Goal: Register for event/course

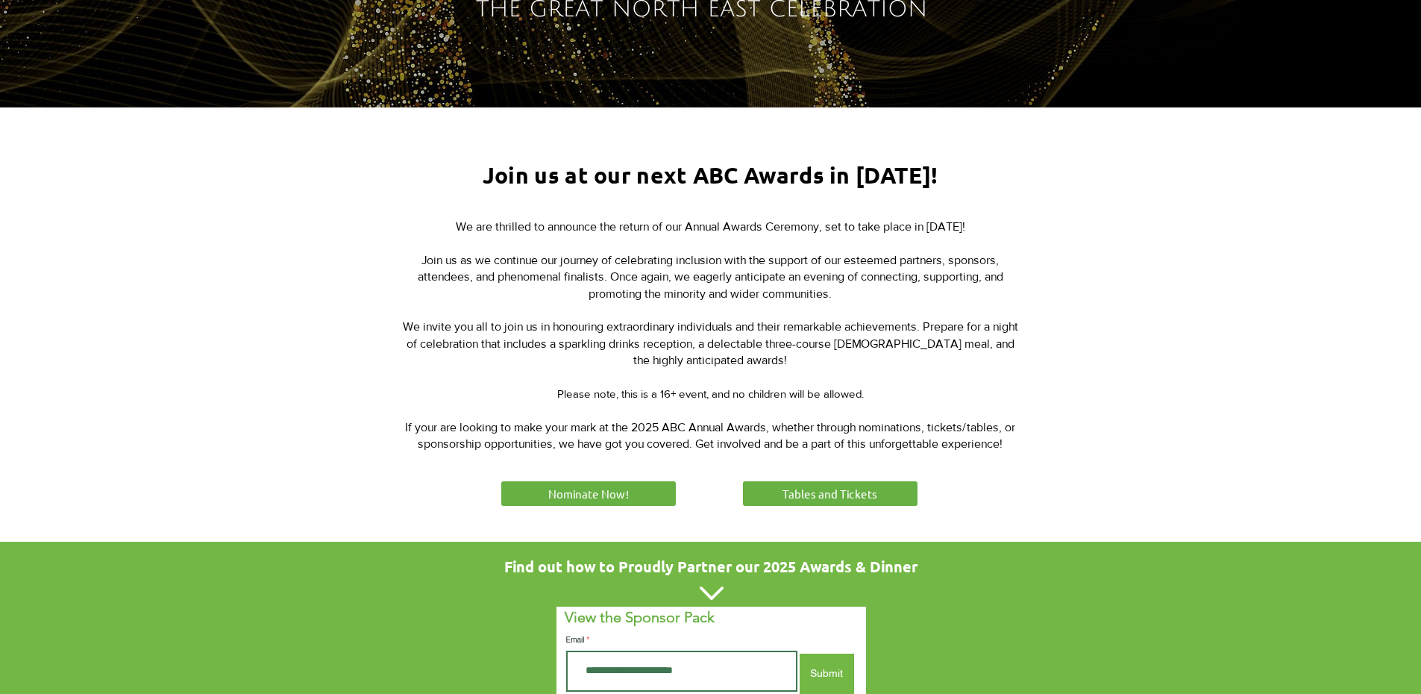
scroll to position [448, 0]
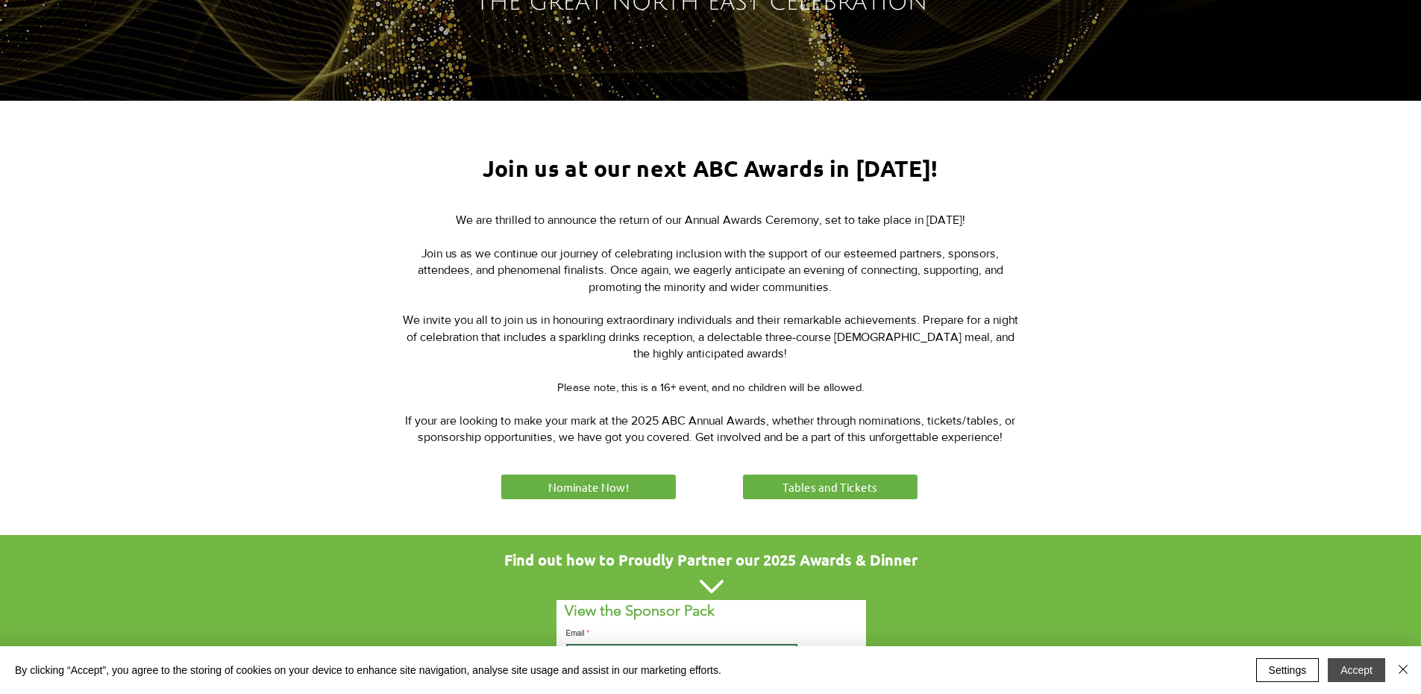
click at [1361, 667] on button "Accept" at bounding box center [1356, 670] width 57 height 24
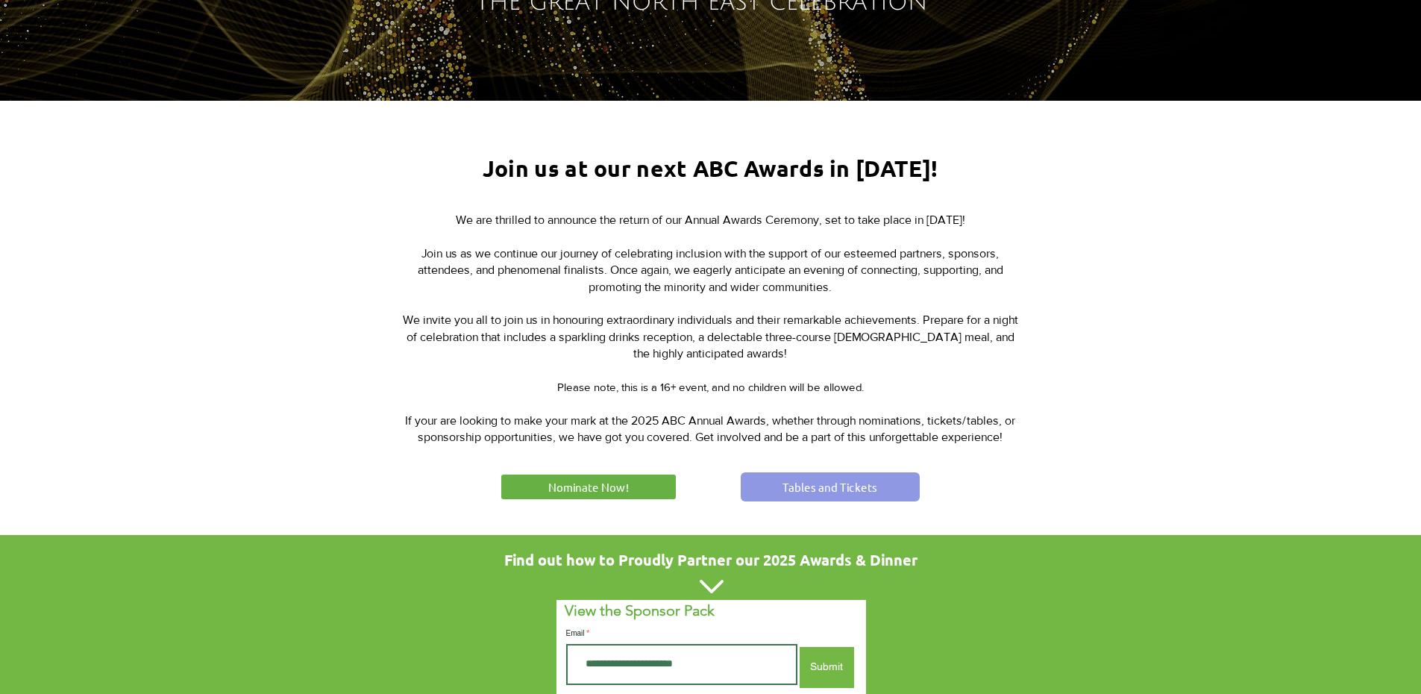
click at [812, 483] on span "Tables and Tickets" at bounding box center [830, 487] width 95 height 16
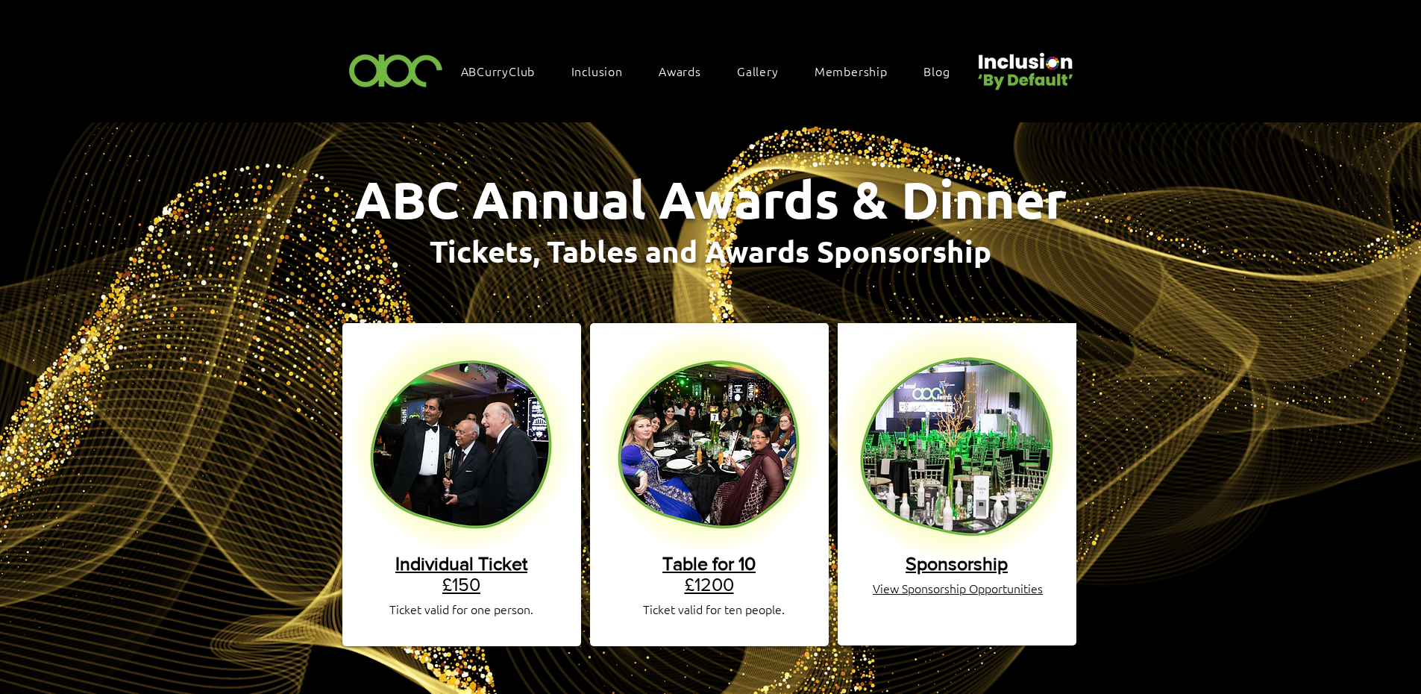
click at [487, 435] on img "main content" at bounding box center [461, 440] width 225 height 225
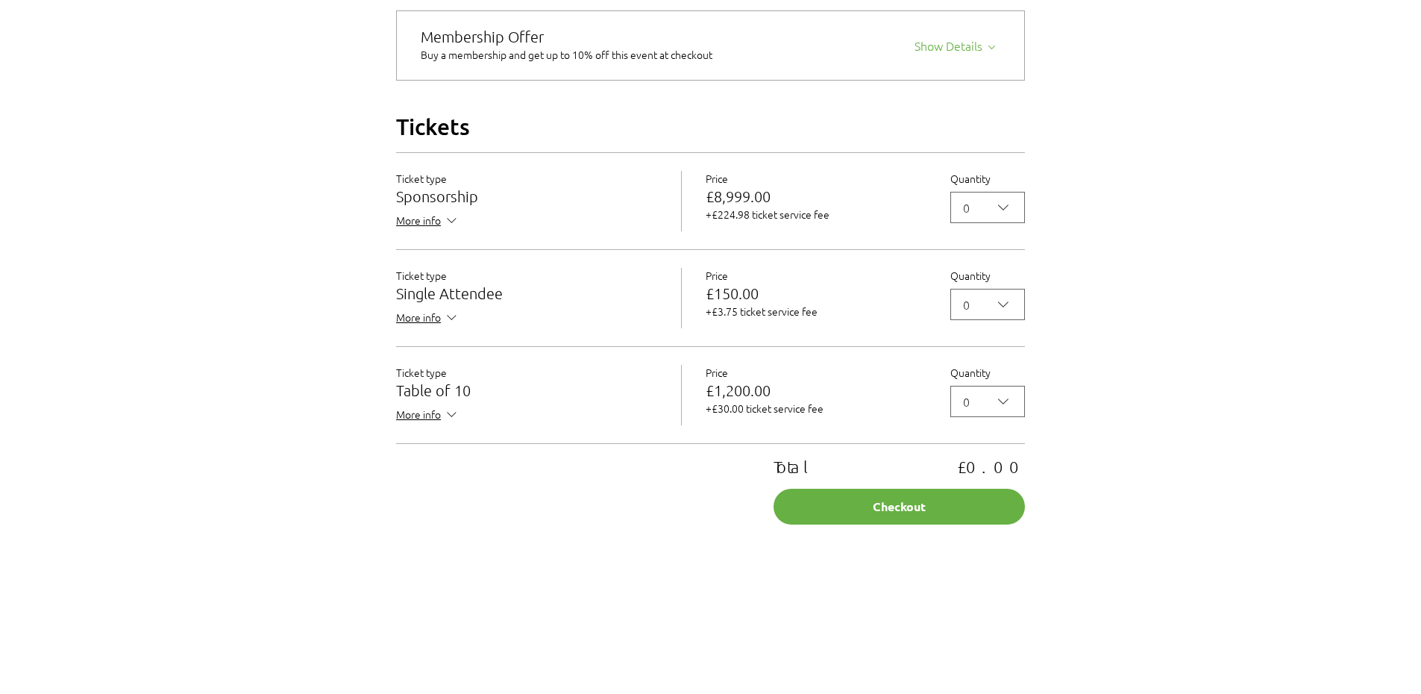
scroll to position [1268, 0]
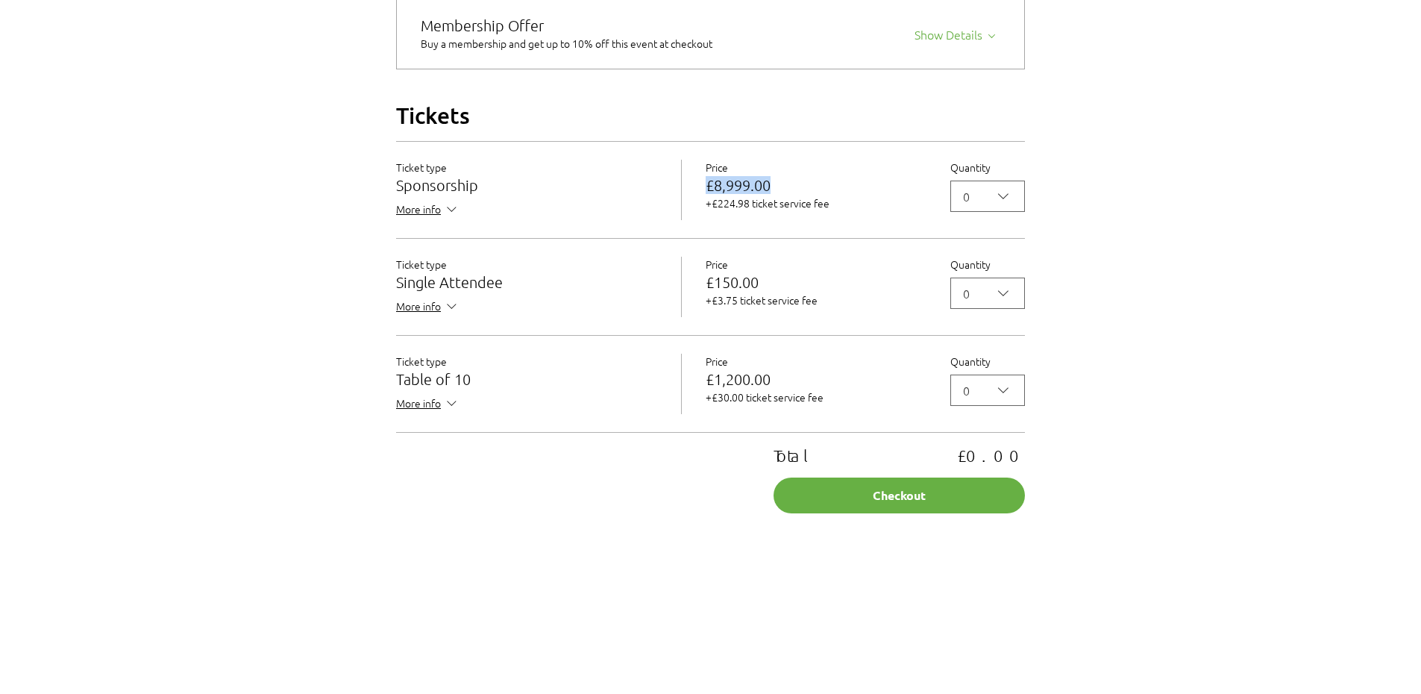
drag, startPoint x: 710, startPoint y: 207, endPoint x: 792, endPoint y: 205, distance: 82.8
click at [792, 192] on p "£8,999.00" at bounding box center [816, 185] width 221 height 15
drag, startPoint x: 709, startPoint y: 408, endPoint x: 801, endPoint y: 413, distance: 91.9
click at [801, 404] on div "Price £1,200.00 +£30.00 ticket service fee" at bounding box center [816, 379] width 221 height 51
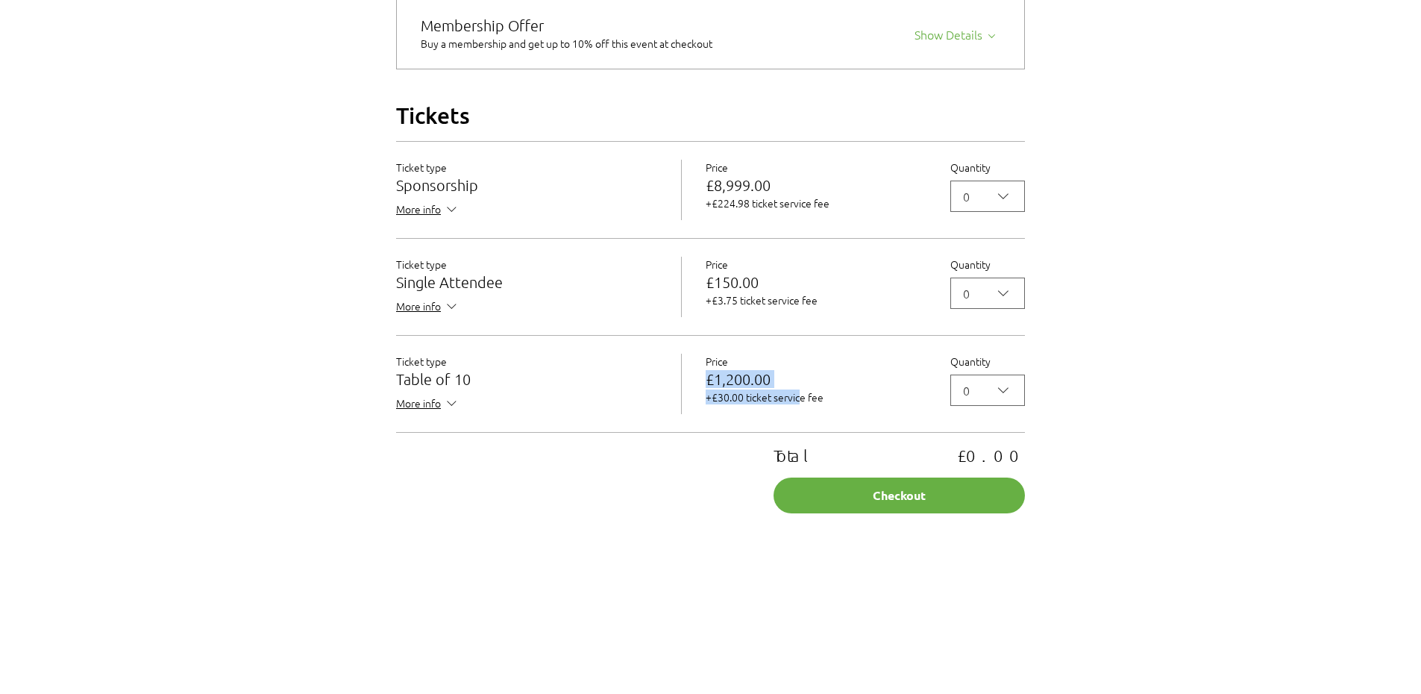
click at [801, 404] on div "Price £1,200.00 +£30.00 ticket service fee" at bounding box center [816, 379] width 221 height 51
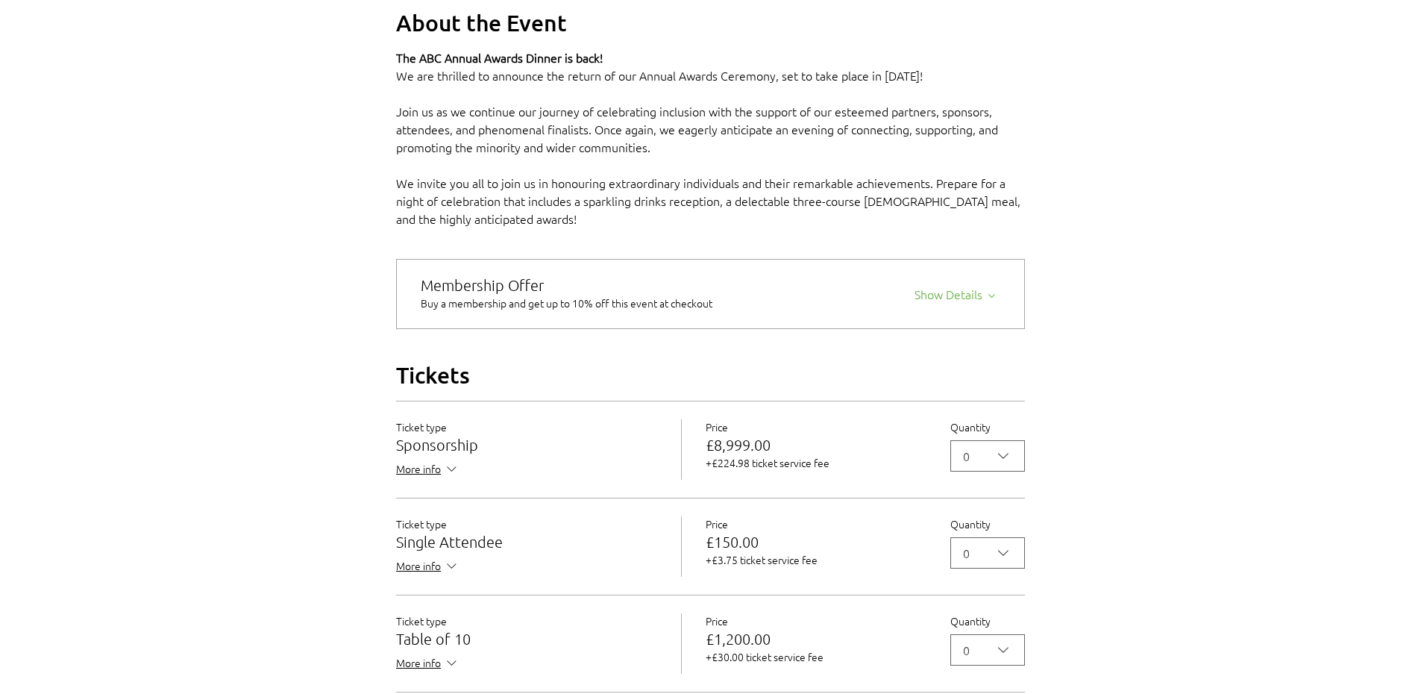
scroll to position [898, 0]
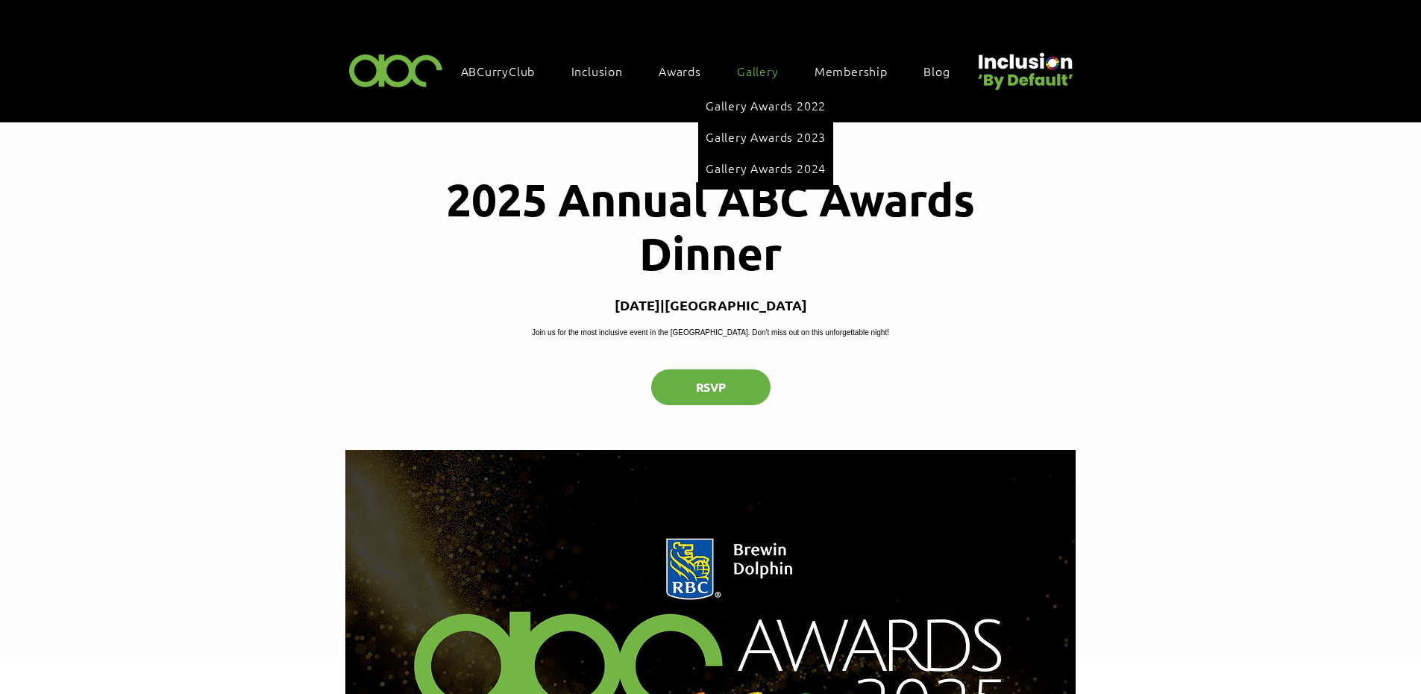
click at [740, 110] on span "Gallery Awards 2022" at bounding box center [766, 105] width 120 height 16
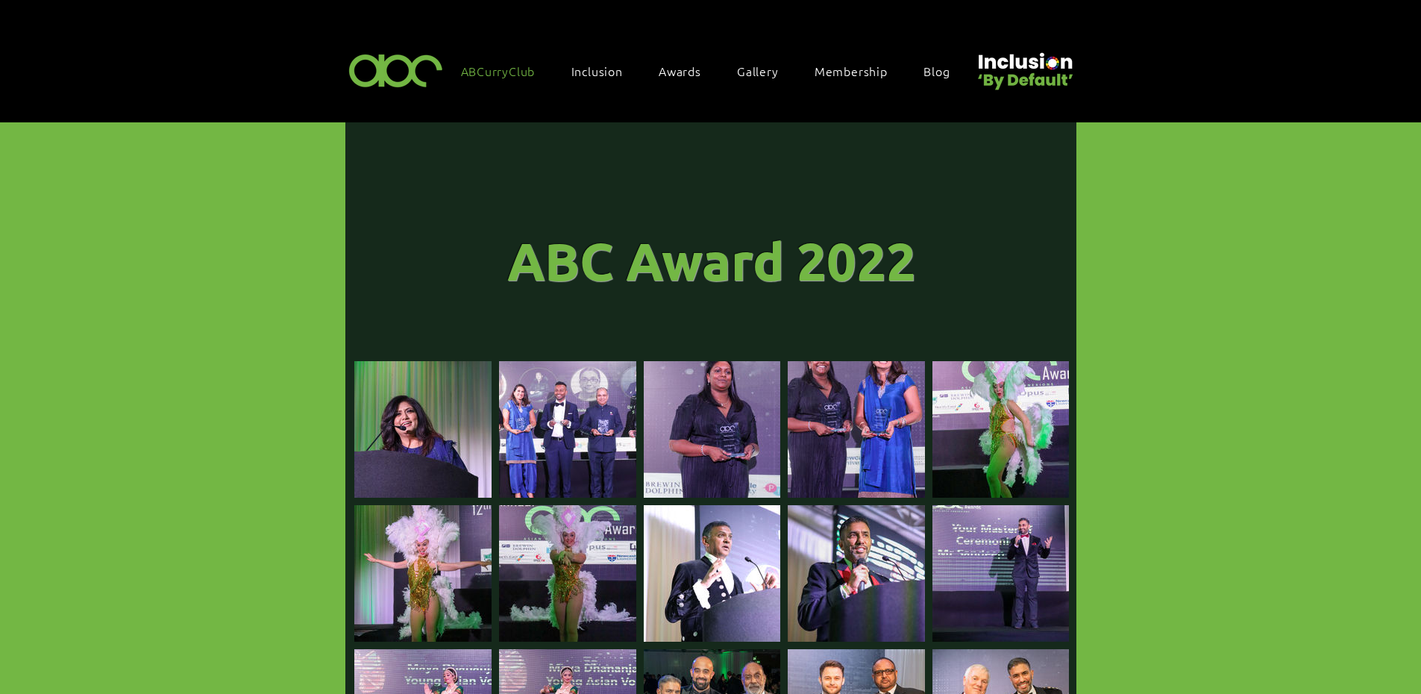
click at [496, 77] on link "ABCurryClub" at bounding box center [506, 70] width 104 height 31
